Goal: Information Seeking & Learning: Learn about a topic

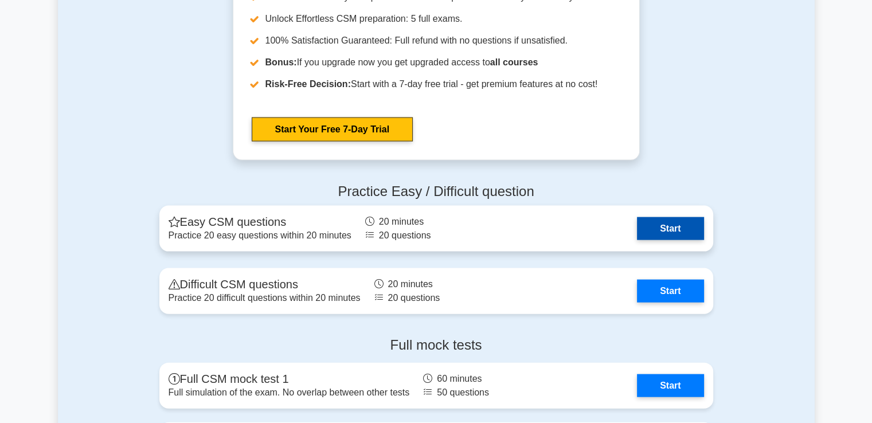
scroll to position [2557, 0]
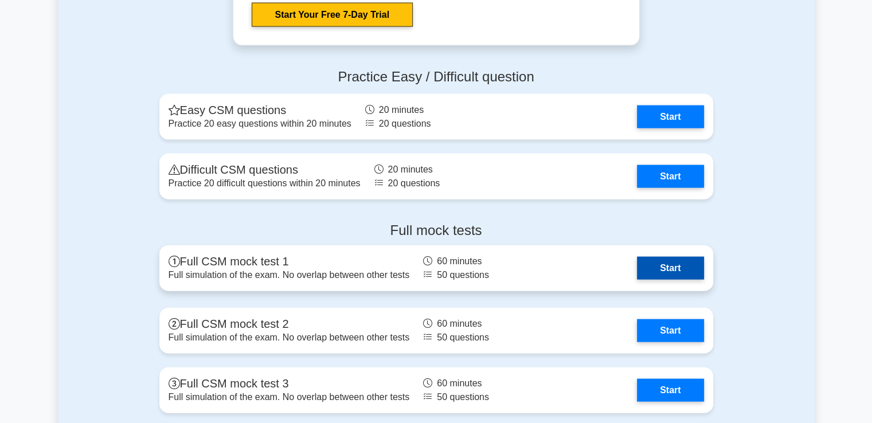
click at [658, 280] on link "Start" at bounding box center [670, 268] width 67 height 23
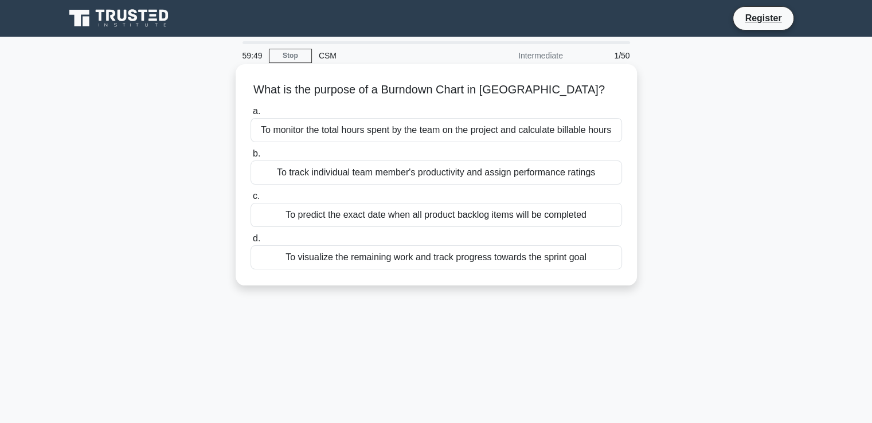
click at [448, 257] on div "To visualize the remaining work and track progress towards the sprint goal" at bounding box center [436, 257] width 371 height 24
click at [251, 242] on input "d. To visualize the remaining work and track progress towards the sprint goal" at bounding box center [251, 238] width 0 height 7
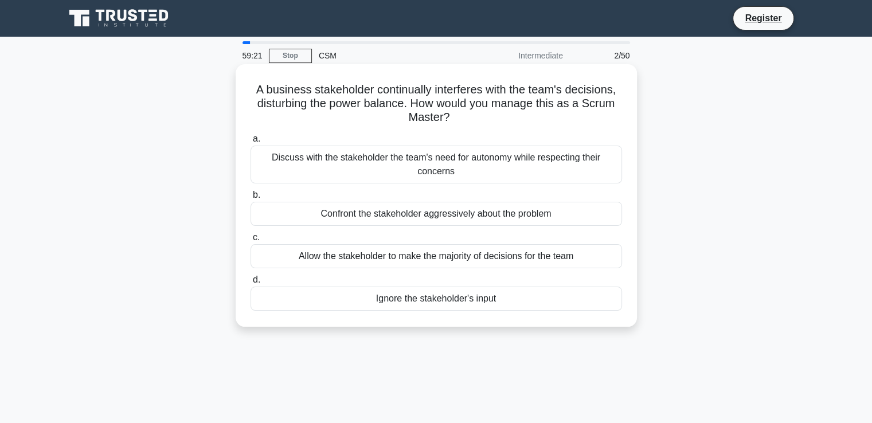
click at [437, 159] on div "Discuss with the stakeholder the team's need for autonomy while respecting thei…" at bounding box center [436, 165] width 371 height 38
click at [251, 143] on input "a. Discuss with the stakeholder the team's need for autonomy while respecting t…" at bounding box center [251, 138] width 0 height 7
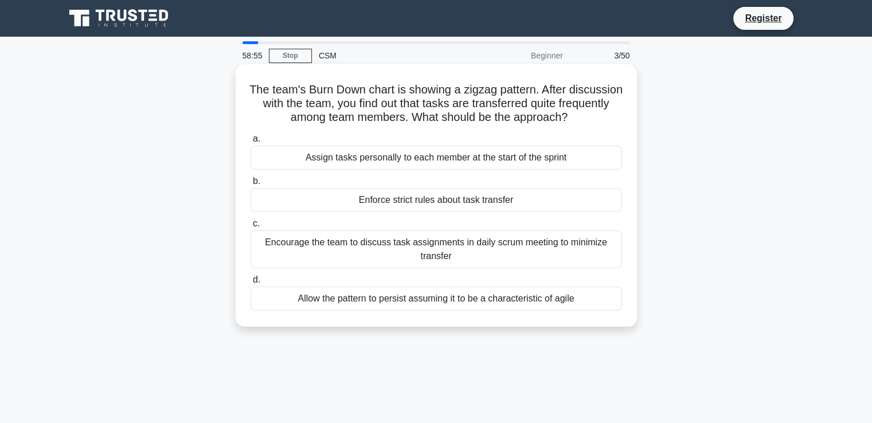
click at [410, 248] on div "Encourage the team to discuss task assignments in daily scrum meeting to minimi…" at bounding box center [436, 249] width 371 height 38
click at [251, 228] on input "c. Encourage the team to discuss task assignments in daily scrum meeting to min…" at bounding box center [251, 223] width 0 height 7
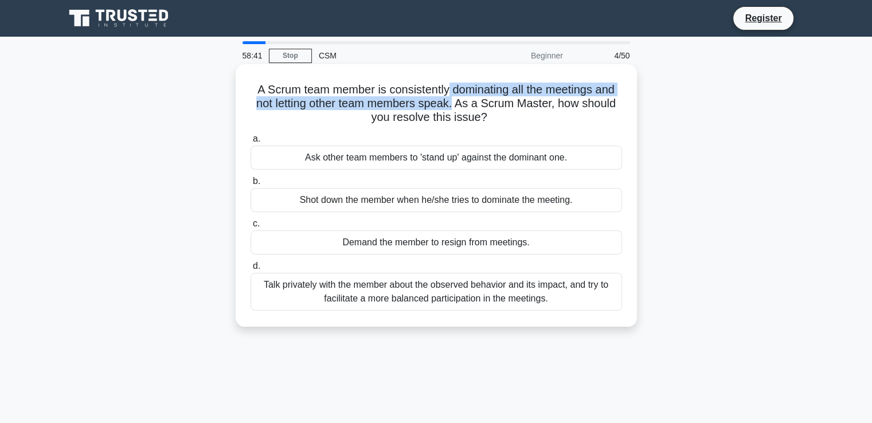
drag, startPoint x: 455, startPoint y: 107, endPoint x: 448, endPoint y: 76, distance: 31.6
click at [448, 76] on div "A Scrum team member is consistently dominating all the meetings and not letting…" at bounding box center [436, 195] width 392 height 253
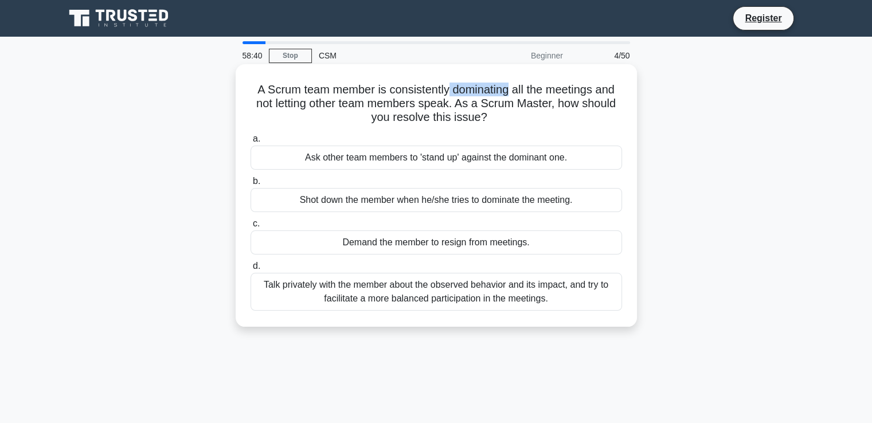
click at [452, 76] on div "A Scrum team member is consistently dominating all the meetings and not letting…" at bounding box center [436, 195] width 392 height 253
click at [452, 83] on h5 "A Scrum team member is consistently dominating all the meetings and not letting…" at bounding box center [436, 104] width 374 height 42
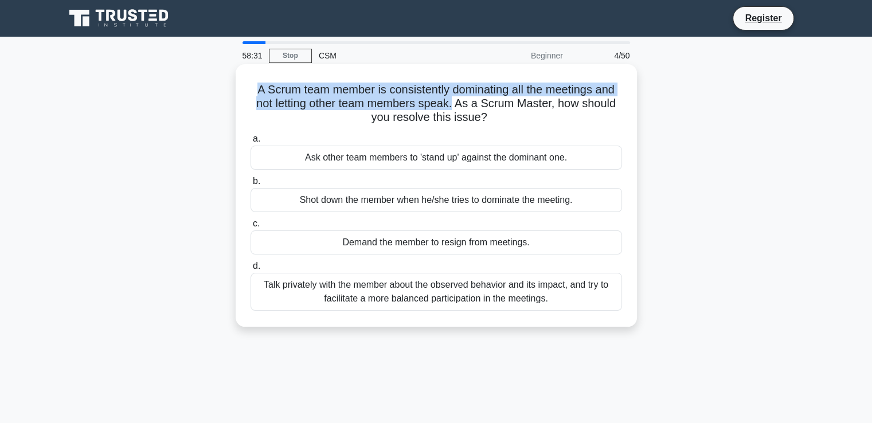
drag, startPoint x: 454, startPoint y: 106, endPoint x: 255, endPoint y: 80, distance: 201.2
click at [255, 80] on div "A Scrum team member is consistently dominating all the meetings and not letting…" at bounding box center [436, 195] width 392 height 253
drag, startPoint x: 460, startPoint y: 105, endPoint x: 500, endPoint y: 118, distance: 42.1
click at [500, 118] on h5 "A Scrum team member is consistently dominating all the meetings and not letting…" at bounding box center [436, 104] width 374 height 42
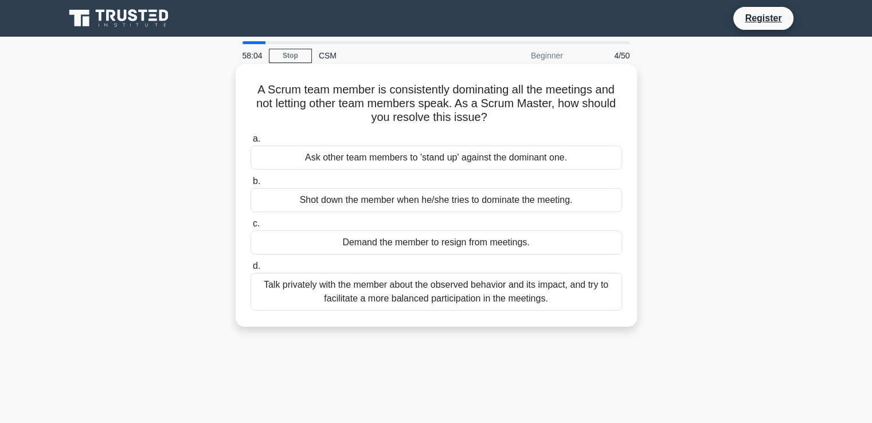
click at [408, 289] on div "Talk privately with the member about the observed behavior and its impact, and …" at bounding box center [436, 292] width 371 height 38
click at [251, 270] on input "d. Talk privately with the member about the observed behavior and its impact, a…" at bounding box center [251, 266] width 0 height 7
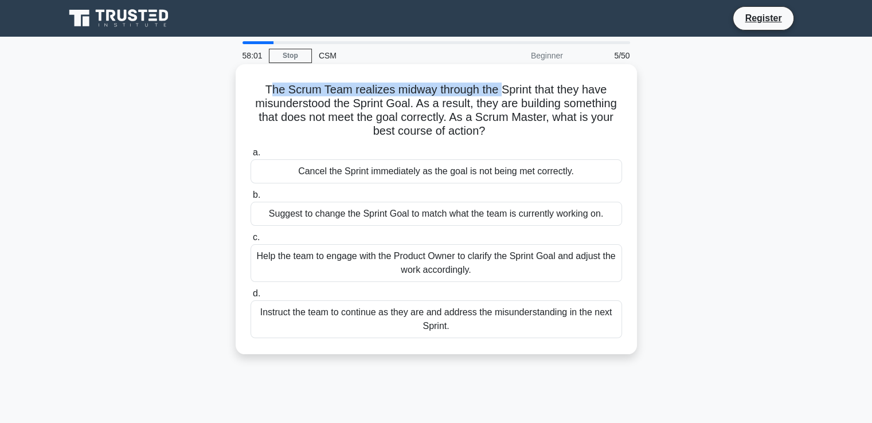
drag, startPoint x: 267, startPoint y: 88, endPoint x: 517, endPoint y: 95, distance: 250.0
click at [517, 95] on h5 "The Scrum Team realizes midway through the Sprint that they have misunderstood …" at bounding box center [436, 111] width 374 height 56
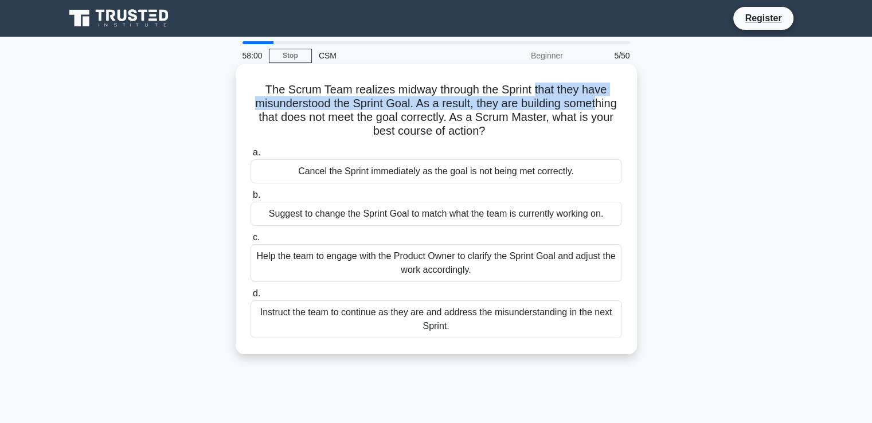
drag, startPoint x: 538, startPoint y: 96, endPoint x: 600, endPoint y: 104, distance: 61.8
click at [600, 104] on h5 "The Scrum Team realizes midway through the Sprint that they have misunderstood …" at bounding box center [436, 111] width 374 height 56
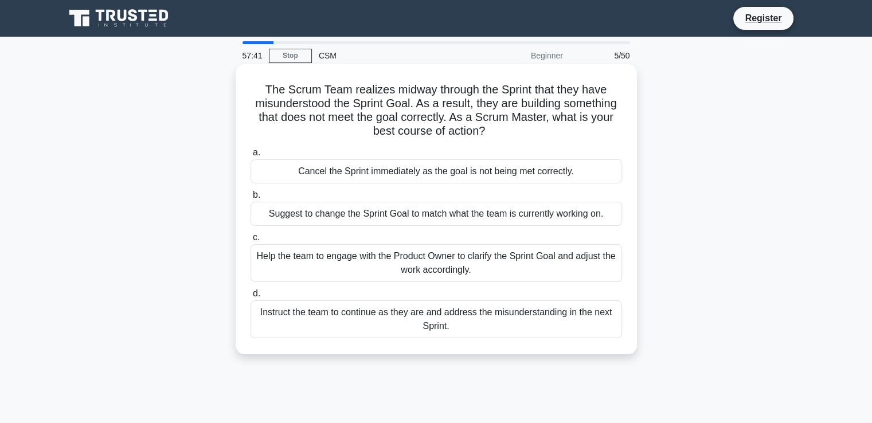
click at [459, 268] on div "Help the team to engage with the Product Owner to clarify the Sprint Goal and a…" at bounding box center [436, 263] width 371 height 38
click at [251, 241] on input "c. Help the team to engage with the Product Owner to clarify the Sprint Goal an…" at bounding box center [251, 237] width 0 height 7
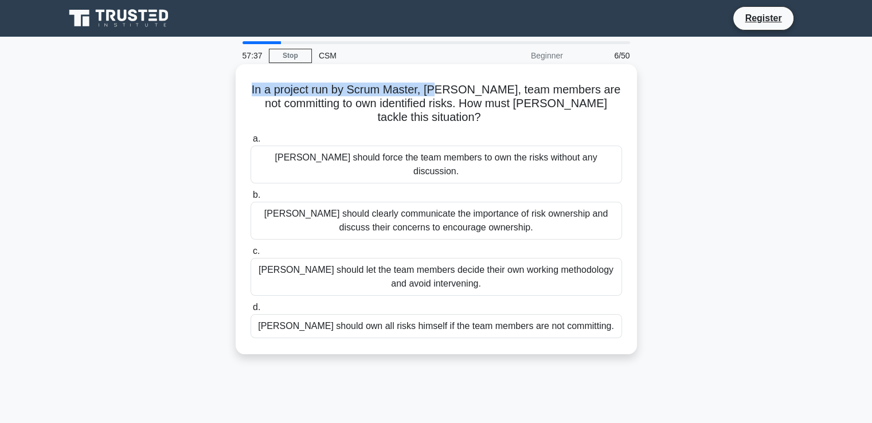
drag, startPoint x: 275, startPoint y: 90, endPoint x: 459, endPoint y: 95, distance: 184.1
click at [459, 95] on h5 "In a project run by Scrum Master, [PERSON_NAME], team members are not committin…" at bounding box center [436, 104] width 374 height 42
drag, startPoint x: 470, startPoint y: 94, endPoint x: 507, endPoint y: 92, distance: 37.3
click at [507, 92] on h5 "In a project run by Scrum Master, [PERSON_NAME], team members are not committin…" at bounding box center [436, 104] width 374 height 42
drag, startPoint x: 521, startPoint y: 91, endPoint x: 551, endPoint y: 88, distance: 31.1
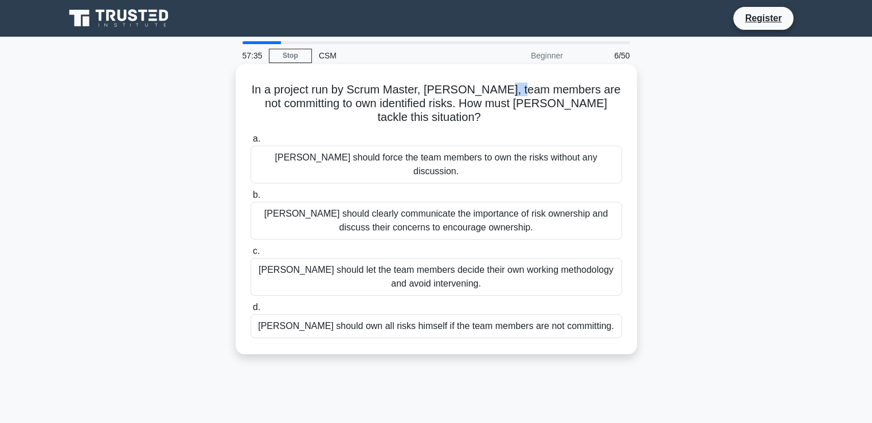
click at [551, 88] on h5 "In a project run by Scrum Master, [PERSON_NAME], team members are not committin…" at bounding box center [436, 104] width 374 height 42
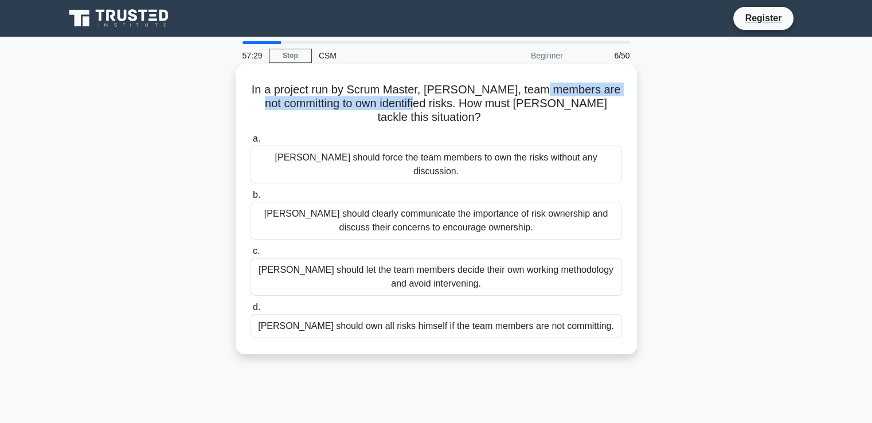
drag, startPoint x: 563, startPoint y: 90, endPoint x: 456, endPoint y: 104, distance: 107.5
click at [456, 104] on h5 "In a project run by Scrum Master, [PERSON_NAME], team members are not committin…" at bounding box center [436, 104] width 374 height 42
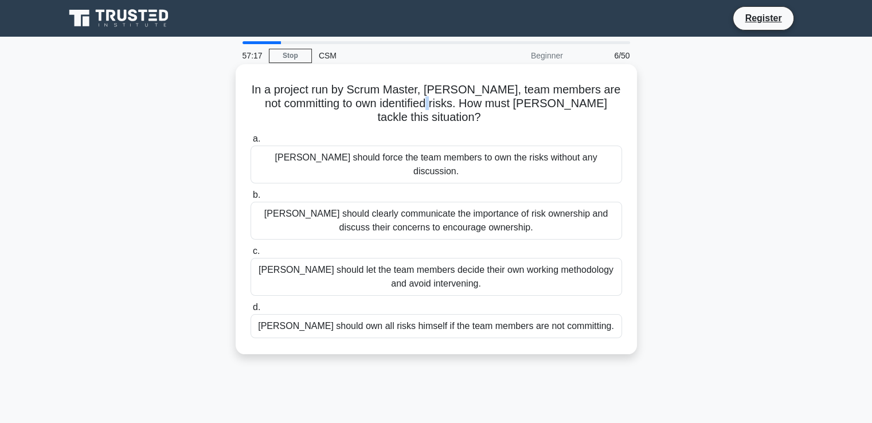
drag, startPoint x: 467, startPoint y: 104, endPoint x: 476, endPoint y: 109, distance: 10.0
click at [476, 109] on h5 "In a project run by Scrum Master, [PERSON_NAME], team members are not committin…" at bounding box center [436, 104] width 374 height 42
click at [481, 122] on icon ".spinner_0XTQ{transform-origin:center;animation:spinner_y6GP .75s linear infini…" at bounding box center [488, 118] width 14 height 14
click at [355, 204] on div "[PERSON_NAME] should clearly communicate the importance of risk ownership and d…" at bounding box center [436, 221] width 371 height 38
click at [251, 199] on input "b. [PERSON_NAME] should clearly communicate the importance of risk ownership an…" at bounding box center [251, 194] width 0 height 7
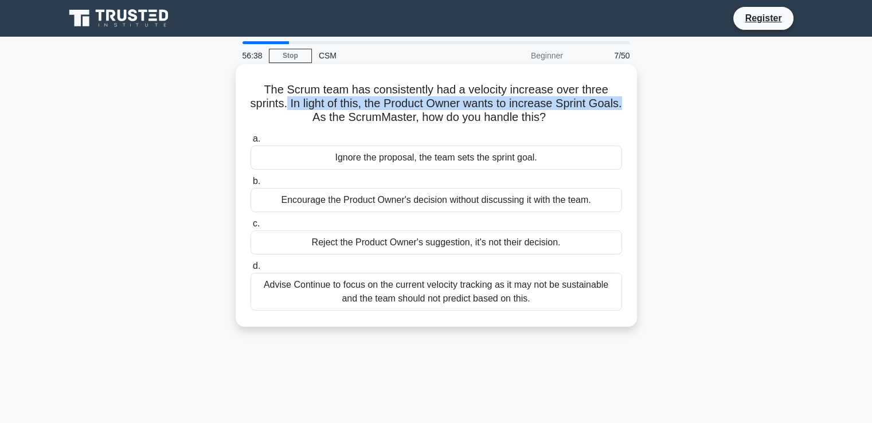
drag, startPoint x: 301, startPoint y: 99, endPoint x: 323, endPoint y: 122, distance: 32.0
click at [323, 122] on h5 "The Scrum team has consistently had a velocity increase over three sprints. In …" at bounding box center [436, 104] width 374 height 42
drag, startPoint x: 576, startPoint y: 121, endPoint x: 251, endPoint y: 78, distance: 327.3
click at [251, 78] on div "The Scrum team has consistently had a velocity increase over three sprints. In …" at bounding box center [436, 195] width 392 height 253
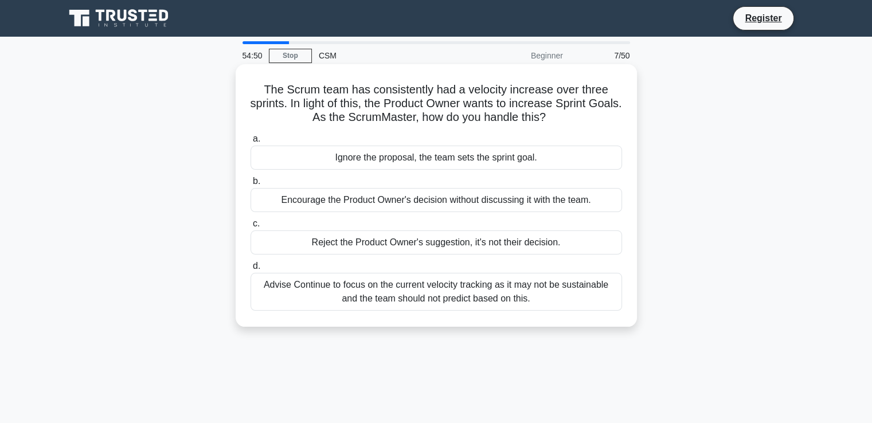
click at [371, 296] on div "Advise Continue to focus on the current velocity tracking as it may not be sust…" at bounding box center [436, 292] width 371 height 38
click at [251, 270] on input "d. Advise Continue to focus on the current velocity tracking as it may not be s…" at bounding box center [251, 266] width 0 height 7
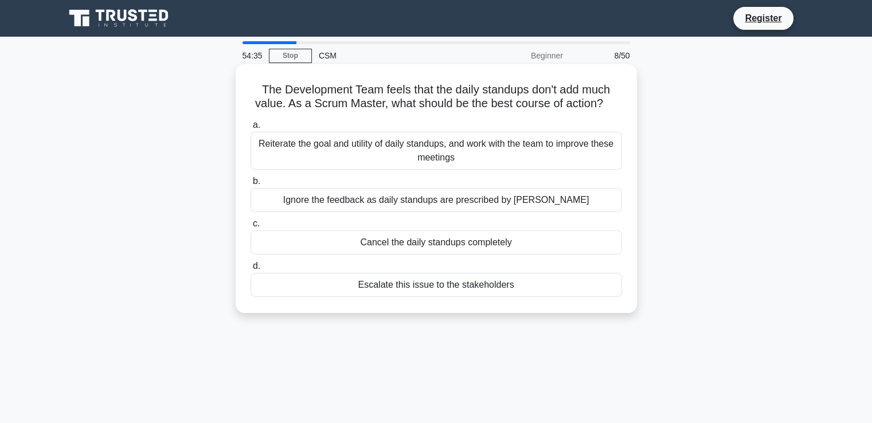
click at [369, 153] on div "Reiterate the goal and utility of daily standups, and work with the team to imp…" at bounding box center [436, 151] width 371 height 38
click at [251, 129] on input "a. Reiterate the goal and utility of daily standups, and work with the team to …" at bounding box center [251, 125] width 0 height 7
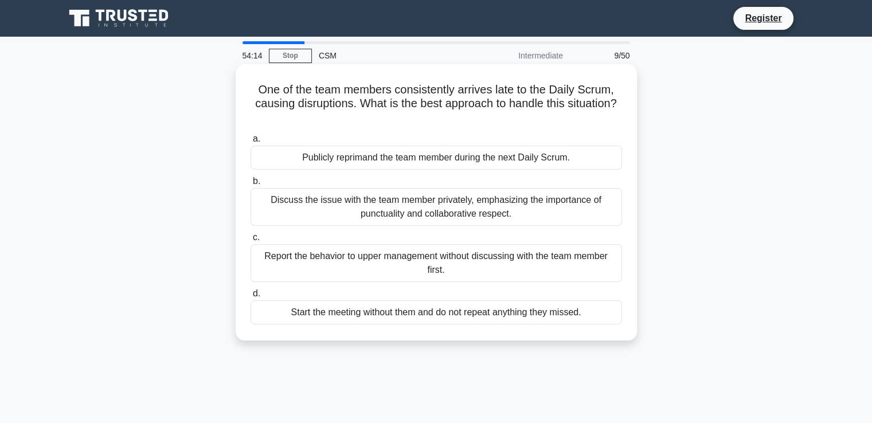
click at [335, 212] on div "Discuss the issue with the team member privately, emphasizing the importance of…" at bounding box center [436, 207] width 371 height 38
click at [251, 185] on input "b. Discuss the issue with the team member privately, emphasizing the importance…" at bounding box center [251, 181] width 0 height 7
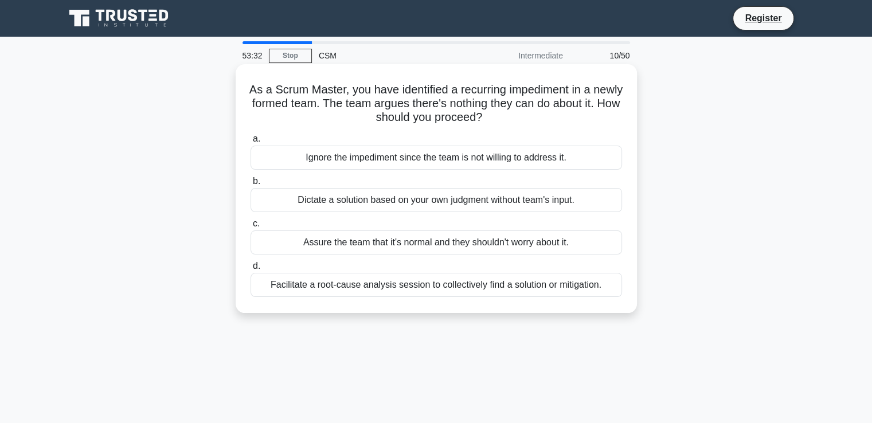
click at [357, 290] on div "Facilitate a root-cause analysis session to collectively find a solution or mit…" at bounding box center [436, 285] width 371 height 24
click at [251, 270] on input "d. Facilitate a root-cause analysis session to collectively find a solution or …" at bounding box center [251, 266] width 0 height 7
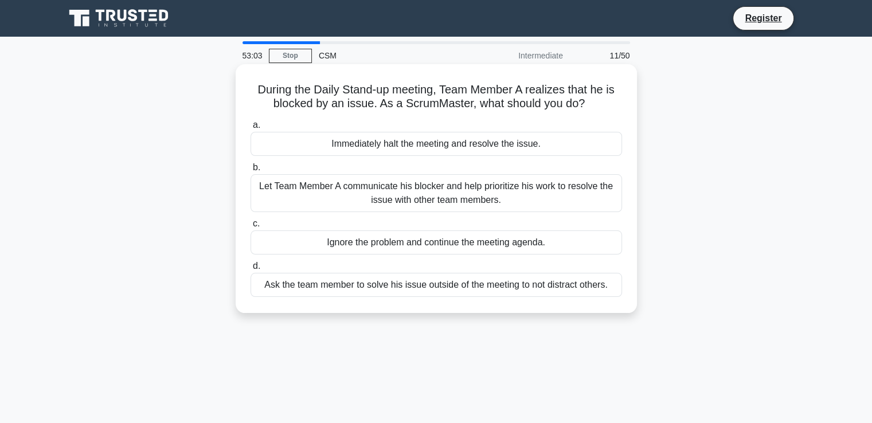
click at [433, 202] on div "Let Team Member A communicate his blocker and help prioritize his work to resol…" at bounding box center [436, 193] width 371 height 38
click at [251, 171] on input "b. Let Team Member A communicate his blocker and help prioritize his work to re…" at bounding box center [251, 167] width 0 height 7
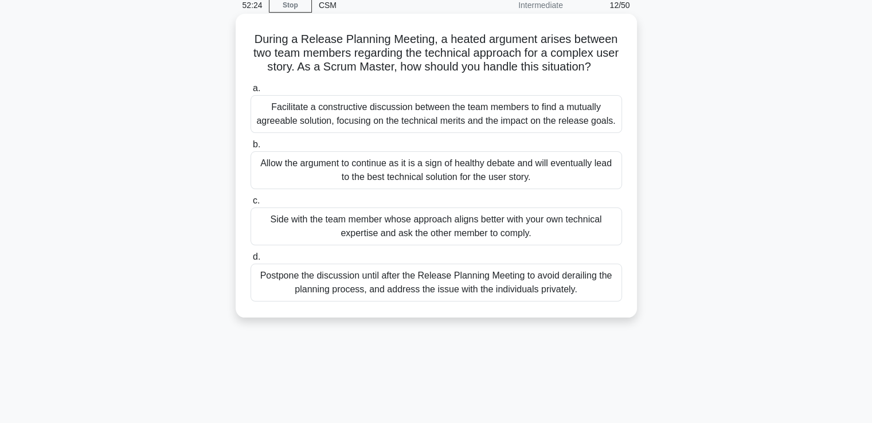
scroll to position [50, 0]
click at [331, 120] on div "Facilitate a constructive discussion between the team members to find a mutuall…" at bounding box center [436, 115] width 371 height 38
click at [251, 93] on input "a. Facilitate a constructive discussion between the team members to find a mutu…" at bounding box center [251, 88] width 0 height 7
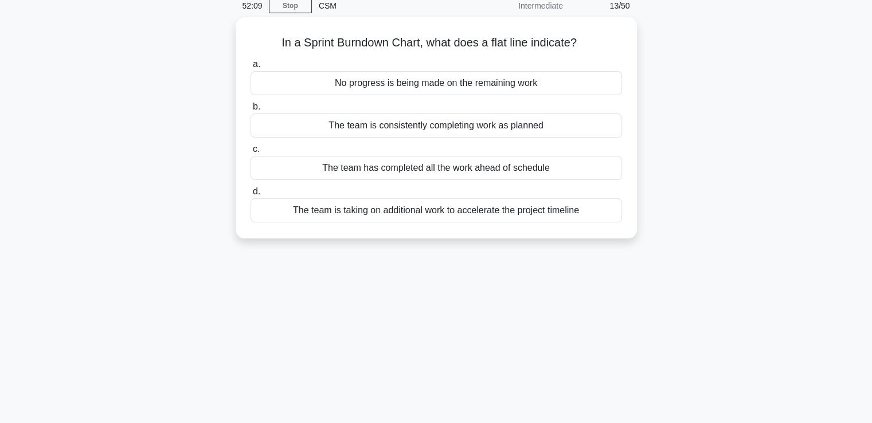
scroll to position [0, 0]
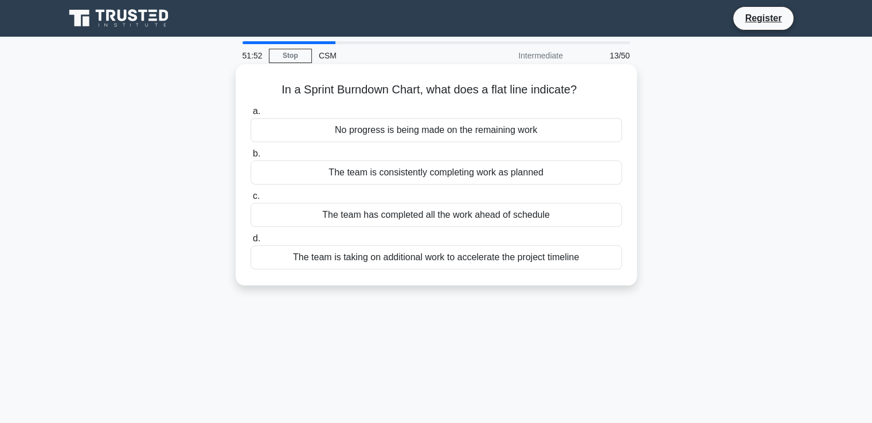
click at [399, 130] on div "No progress is being made on the remaining work" at bounding box center [436, 130] width 371 height 24
click at [251, 115] on input "a. No progress is being made on the remaining work" at bounding box center [251, 111] width 0 height 7
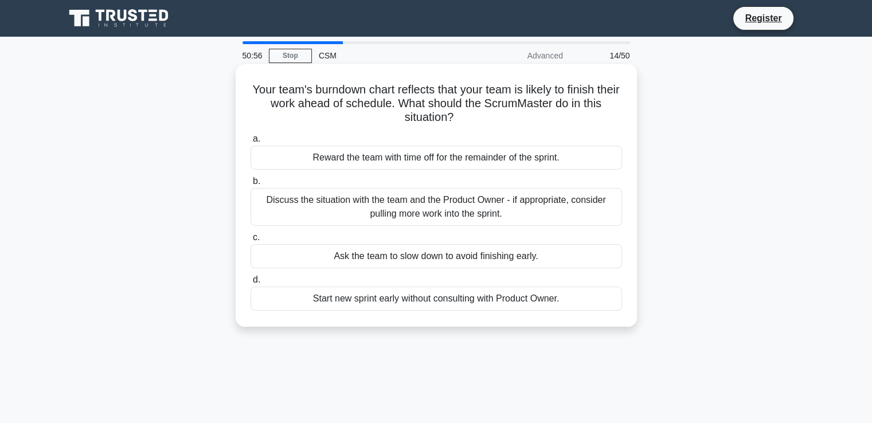
click at [437, 216] on div "Discuss the situation with the team and the Product Owner - if appropriate, con…" at bounding box center [436, 207] width 371 height 38
click at [251, 185] on input "b. Discuss the situation with the team and the Product Owner - if appropriate, …" at bounding box center [251, 181] width 0 height 7
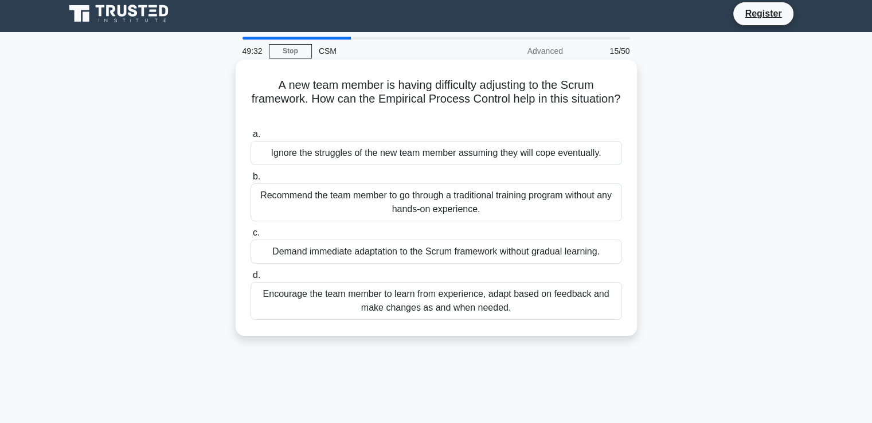
scroll to position [5, 0]
click at [431, 299] on div "Encourage the team member to learn from experience, adapt based on feedback and…" at bounding box center [436, 301] width 371 height 38
click at [251, 279] on input "d. Encourage the team member to learn from experience, adapt based on feedback …" at bounding box center [251, 275] width 0 height 7
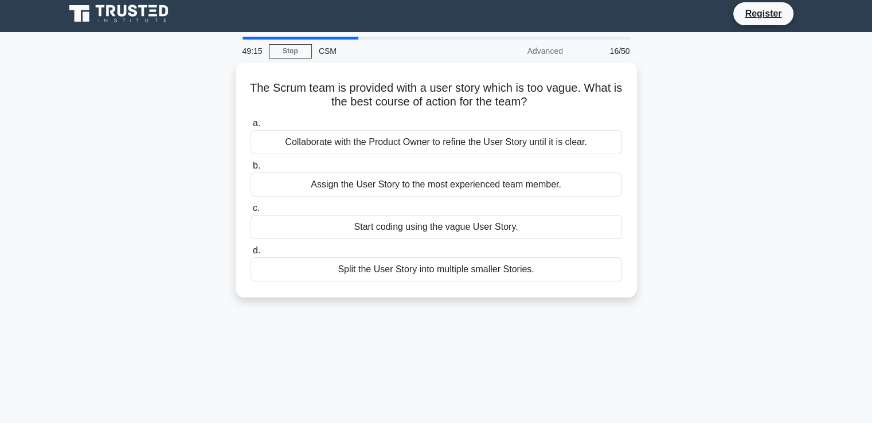
scroll to position [0, 0]
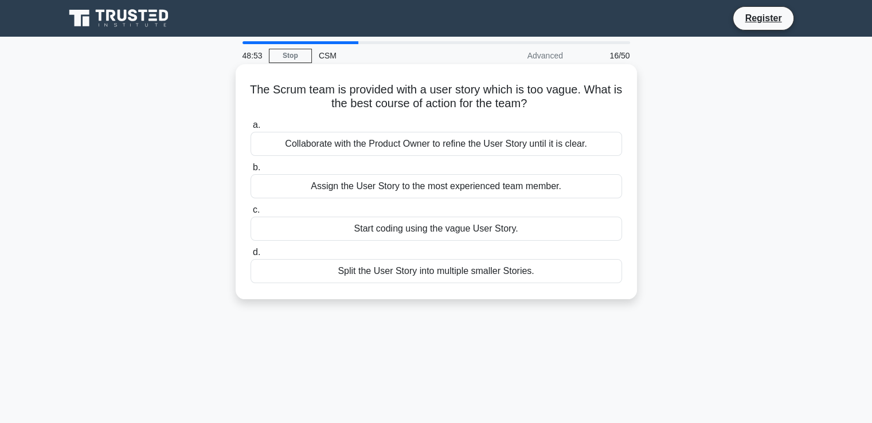
click at [463, 150] on div "Collaborate with the Product Owner to refine the User Story until it is clear." at bounding box center [436, 144] width 371 height 24
click at [251, 129] on input "a. Collaborate with the Product Owner to refine the User Story until it is clea…" at bounding box center [251, 125] width 0 height 7
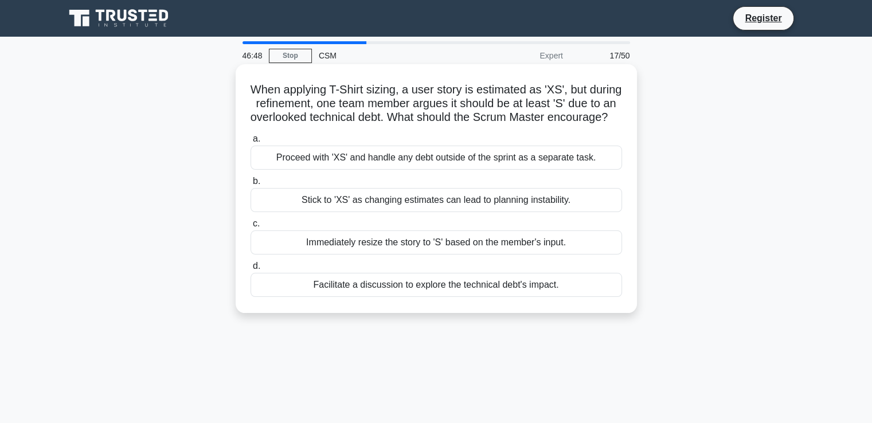
click at [410, 296] on div "Facilitate a discussion to explore the technical debt's impact." at bounding box center [436, 285] width 371 height 24
click at [251, 270] on input "d. Facilitate a discussion to explore the technical debt's impact." at bounding box center [251, 266] width 0 height 7
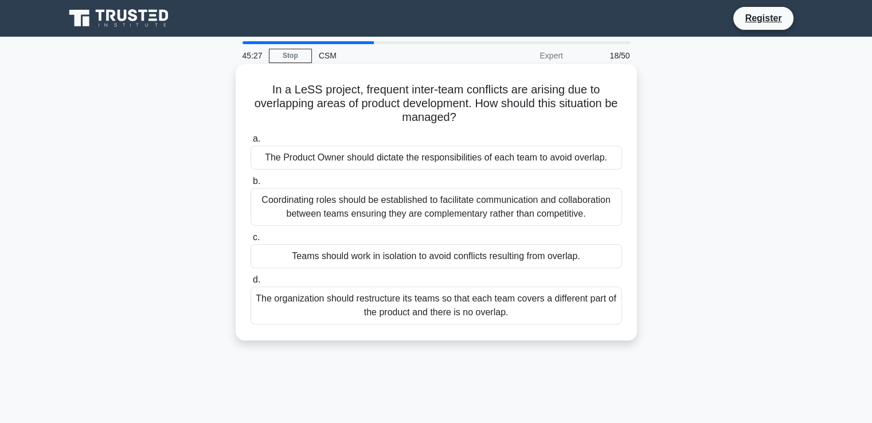
drag, startPoint x: 359, startPoint y: 92, endPoint x: 468, endPoint y: 116, distance: 111.4
click at [468, 116] on h5 "In a LeSS project, frequent inter-team conflicts are arising due to overlapping…" at bounding box center [436, 104] width 374 height 42
click at [459, 207] on div "Coordinating roles should be established to facilitate communication and collab…" at bounding box center [436, 207] width 371 height 38
click at [251, 185] on input "b. Coordinating roles should be established to facilitate communication and col…" at bounding box center [251, 181] width 0 height 7
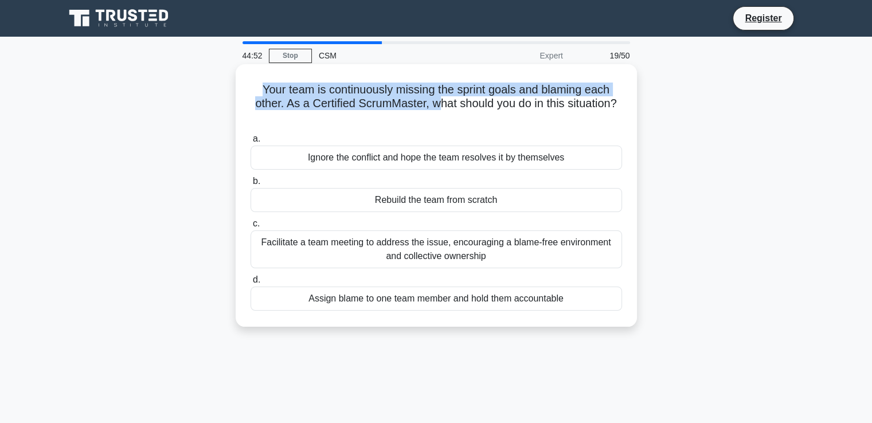
drag, startPoint x: 260, startPoint y: 93, endPoint x: 438, endPoint y: 104, distance: 178.6
click at [438, 104] on h5 "Your team is continuously missing the sprint goals and blaming each other. As a…" at bounding box center [436, 104] width 374 height 42
click at [252, 92] on h5 "Your team is continuously missing the sprint goals and blaming each other. As a…" at bounding box center [436, 104] width 374 height 42
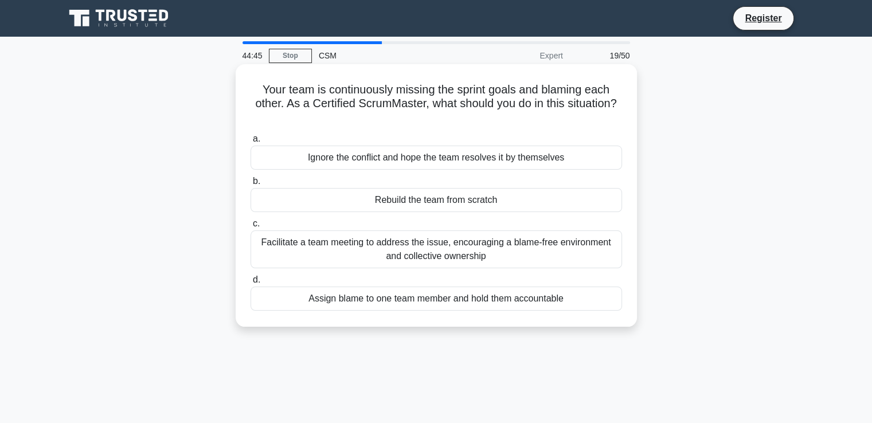
drag, startPoint x: 252, startPoint y: 92, endPoint x: 623, endPoint y: 111, distance: 371.4
click at [623, 111] on div "Your team is continuously missing the sprint goals and blaming each other. As a…" at bounding box center [436, 195] width 392 height 253
click at [408, 263] on div "Facilitate a team meeting to address the issue, encouraging a blame-free enviro…" at bounding box center [436, 249] width 371 height 38
click at [251, 228] on input "c. Facilitate a team meeting to address the issue, encouraging a blame-free env…" at bounding box center [251, 223] width 0 height 7
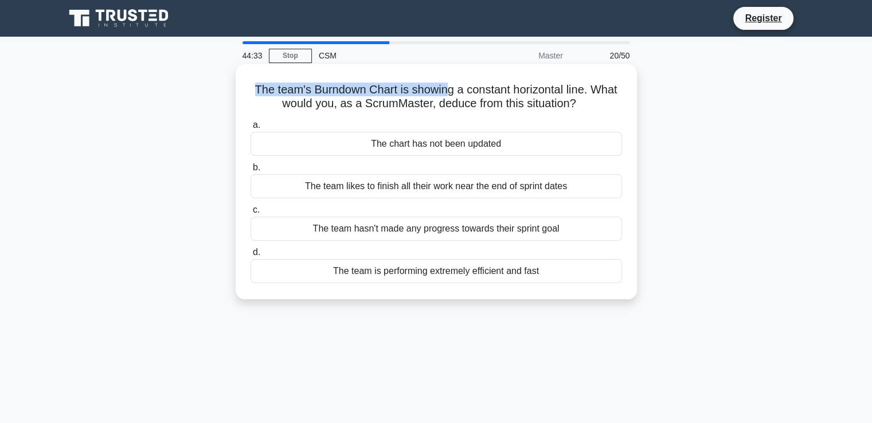
drag, startPoint x: 243, startPoint y: 88, endPoint x: 495, endPoint y: 85, distance: 251.7
click at [482, 84] on div "The team's Burndown Chart is showing a constant horizontal line. What would you…" at bounding box center [436, 182] width 392 height 226
click at [539, 89] on h5 "The team's Burndown Chart is showing a constant horizontal line. What would you…" at bounding box center [436, 97] width 374 height 29
click at [548, 90] on h5 "The team's Burndown Chart is showing a constant horizontal line. What would you…" at bounding box center [436, 97] width 374 height 29
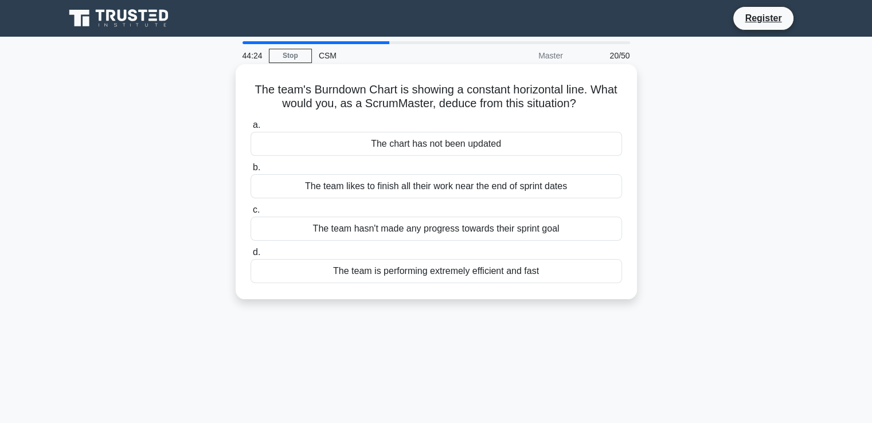
click at [437, 118] on div "a. The chart has not been updated b. The team likes to finish all their work ne…" at bounding box center [436, 201] width 385 height 170
click at [472, 147] on div "The chart has not been updated" at bounding box center [436, 144] width 371 height 24
click at [251, 129] on input "a. The chart has not been updated" at bounding box center [251, 125] width 0 height 7
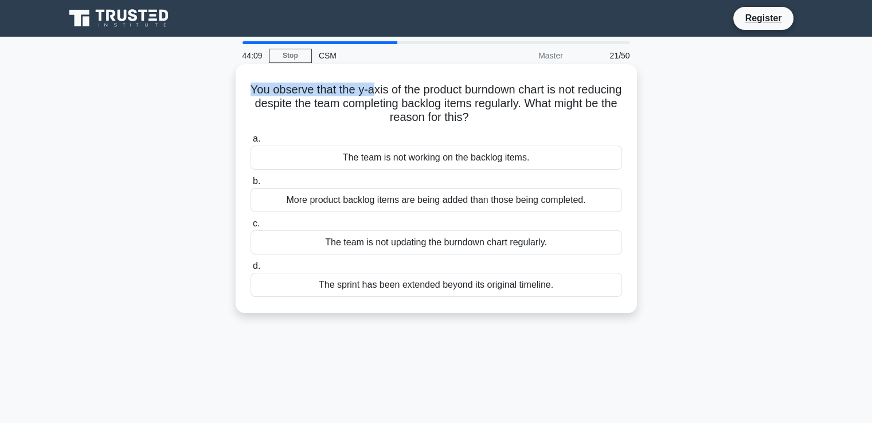
drag, startPoint x: 269, startPoint y: 87, endPoint x: 394, endPoint y: 88, distance: 125.0
click at [394, 88] on h5 "You observe that the y-axis of the product burndown chart is not reducing despi…" at bounding box center [436, 104] width 374 height 42
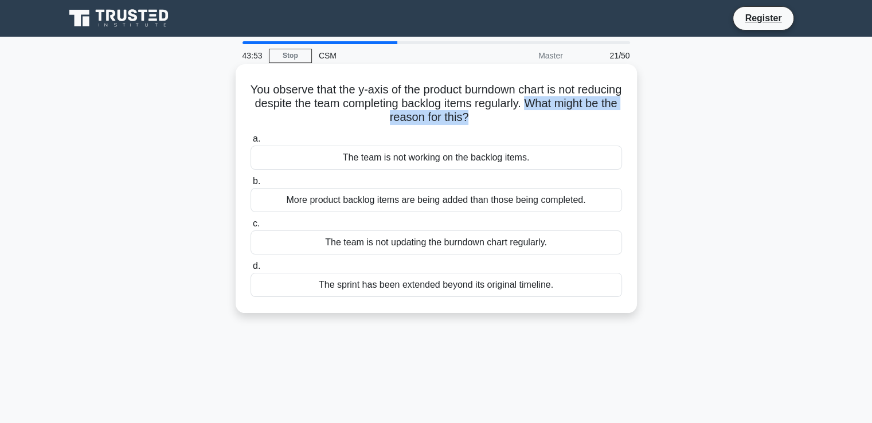
drag, startPoint x: 587, startPoint y: 106, endPoint x: 506, endPoint y: 122, distance: 82.9
click at [506, 122] on h5 "You observe that the y-axis of the product burndown chart is not reducing despi…" at bounding box center [436, 104] width 374 height 42
click at [482, 122] on icon ".spinner_0XTQ{transform-origin:center;animation:spinner_y6GP .75s linear infini…" at bounding box center [475, 118] width 14 height 14
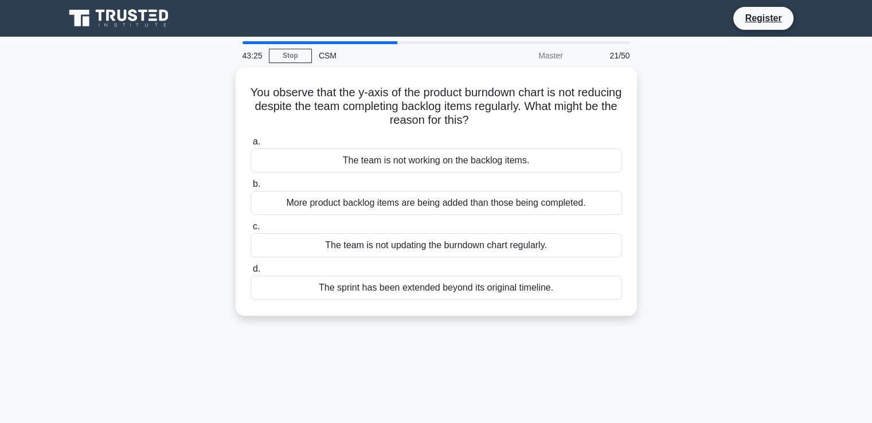
click at [733, 163] on div "You observe that the y-axis of the product burndown chart is not reducing despi…" at bounding box center [436, 198] width 757 height 263
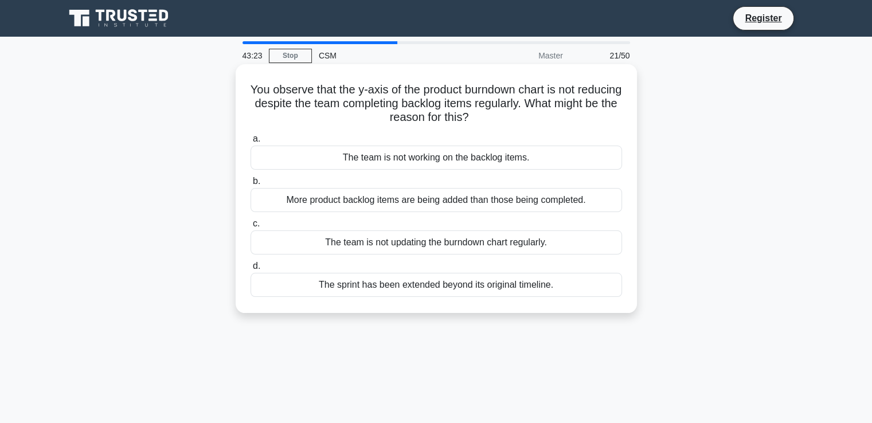
click at [549, 206] on div "More product backlog items are being added than those being completed." at bounding box center [436, 200] width 371 height 24
click at [251, 185] on input "b. More product backlog items are being added than those being completed." at bounding box center [251, 181] width 0 height 7
